Goal: Transaction & Acquisition: Purchase product/service

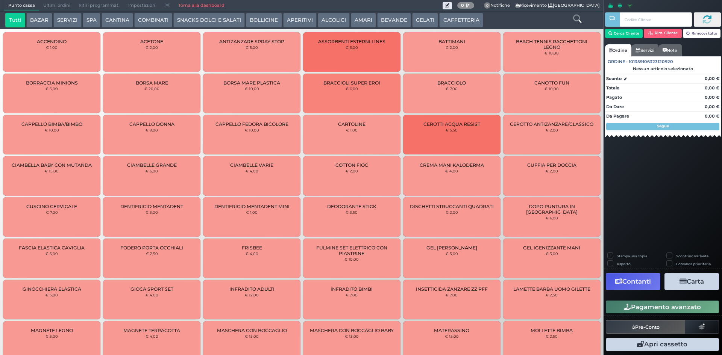
click at [74, 22] on button "SERVIZI" at bounding box center [67, 20] width 28 height 15
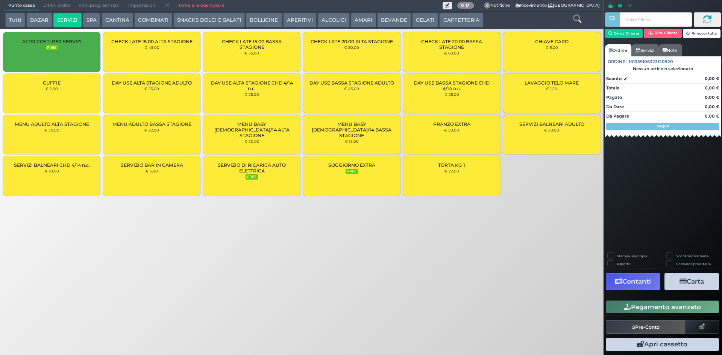
click at [96, 17] on button "SPA" at bounding box center [92, 20] width 18 height 15
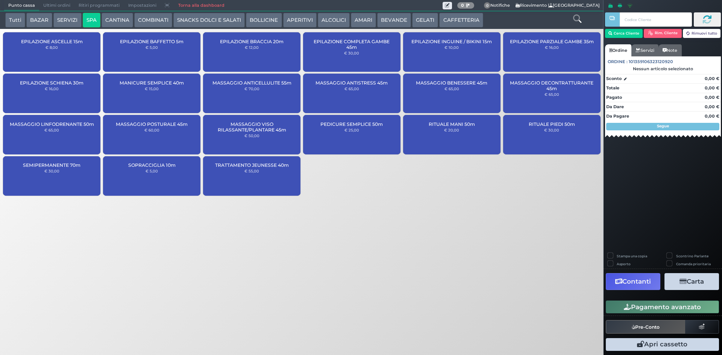
click at [350, 83] on span "MASSAGGIO ANTISTRESS 45m" at bounding box center [352, 83] width 72 height 6
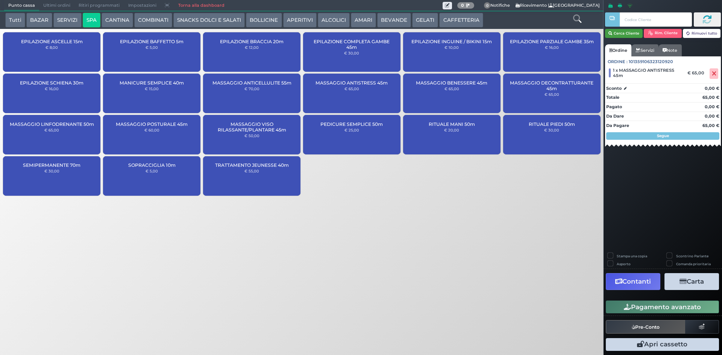
click at [623, 32] on button "Cerca Cliente" at bounding box center [624, 33] width 38 height 9
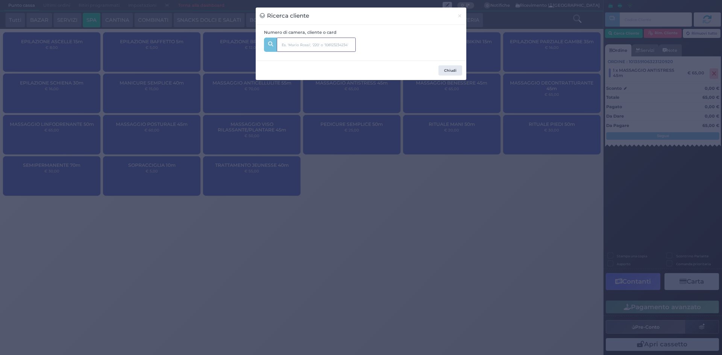
drag, startPoint x: 297, startPoint y: 42, endPoint x: 352, endPoint y: 67, distance: 60.1
click at [298, 43] on input "text" at bounding box center [316, 45] width 79 height 14
type input "127"
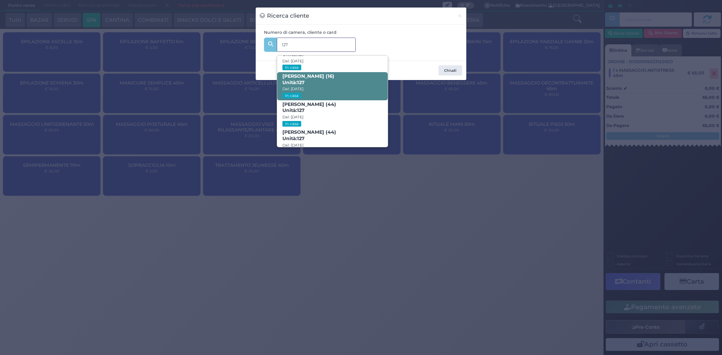
scroll to position [36, 0]
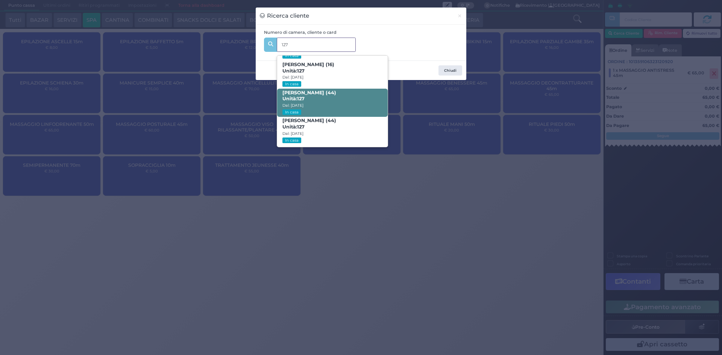
click at [349, 101] on span "CLEMENTINA RUCCO (44) Unità: 127 Dal: 10/08/2025 In casa" at bounding box center [332, 103] width 110 height 28
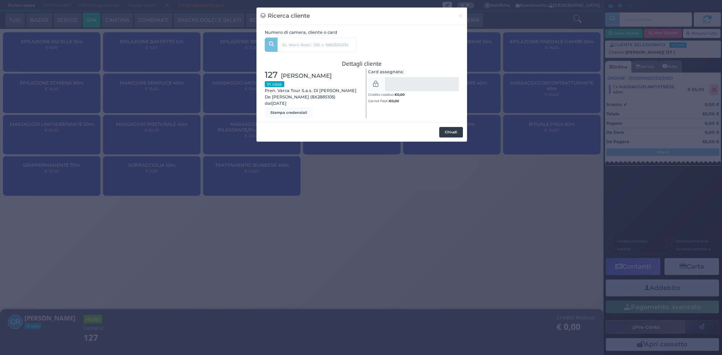
click at [457, 132] on button "Chiudi" at bounding box center [451, 132] width 24 height 11
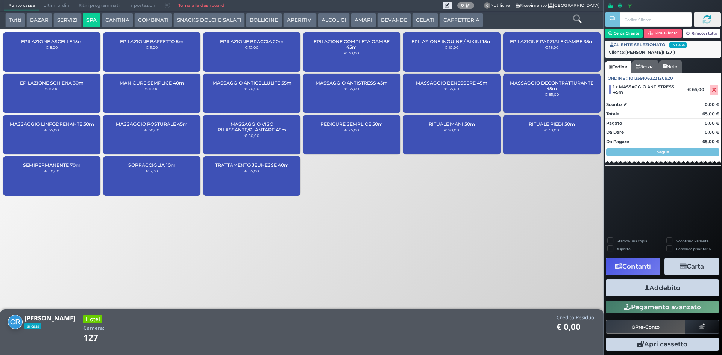
click at [656, 286] on button "Addebito" at bounding box center [662, 288] width 113 height 17
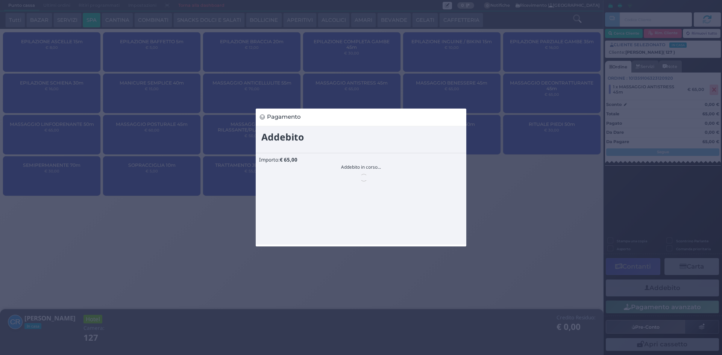
scroll to position [0, 0]
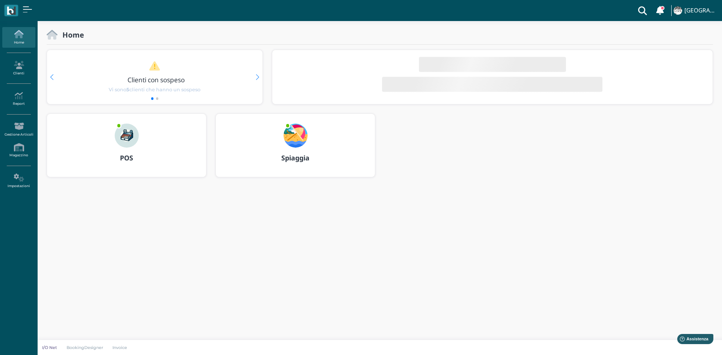
click at [299, 159] on b "Spiaggia" at bounding box center [295, 157] width 28 height 9
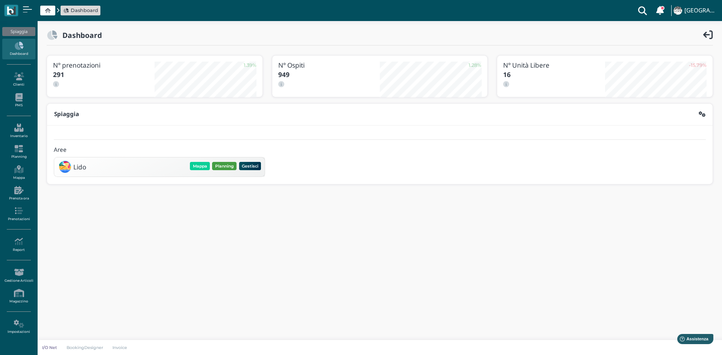
click at [219, 167] on button "Planning" at bounding box center [224, 166] width 24 height 8
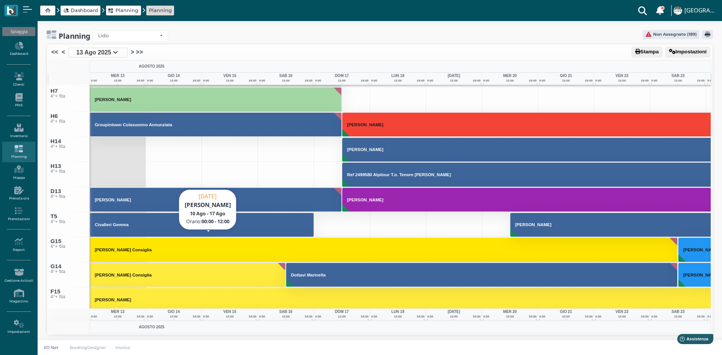
scroll to position [4041, 0]
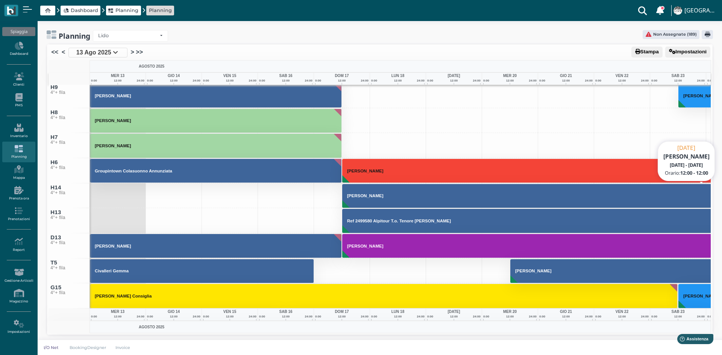
click at [350, 191] on button "Davì Andrea" at bounding box center [734, 196] width 784 height 24
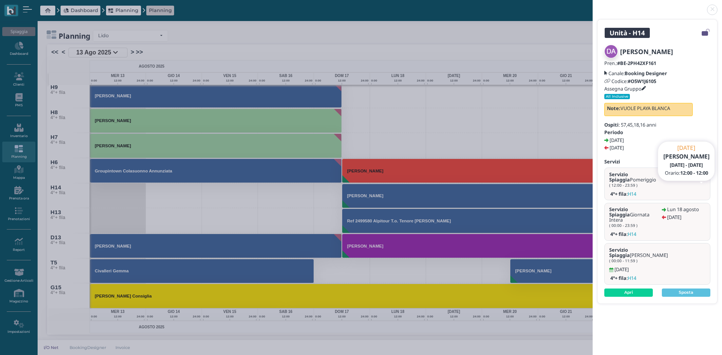
click at [593, 5] on link at bounding box center [593, 5] width 0 height 0
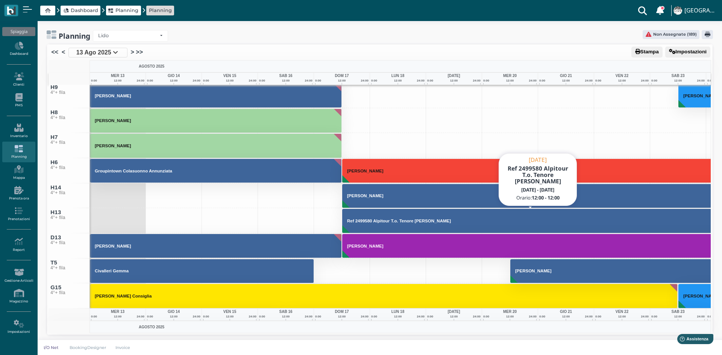
click at [352, 225] on button "Ref 2499580 Alpitour T.o. Tenore Michele Saverio" at bounding box center [538, 221] width 392 height 24
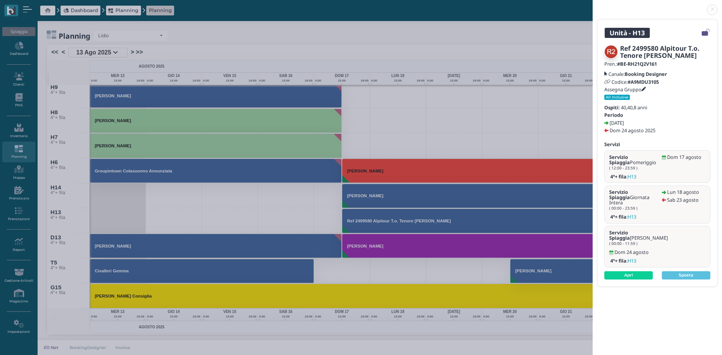
click at [593, 5] on link at bounding box center [593, 5] width 0 height 0
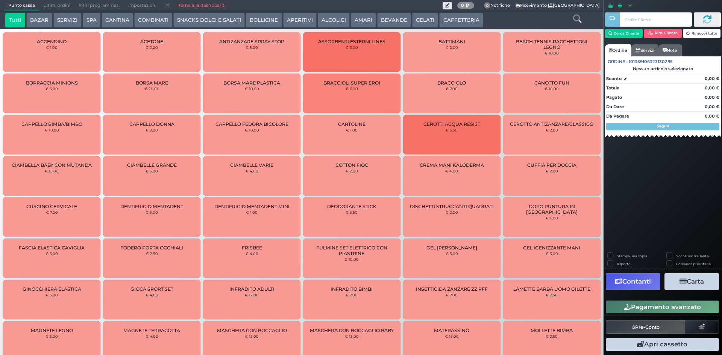
click at [360, 23] on button "AMARI" at bounding box center [363, 20] width 25 height 15
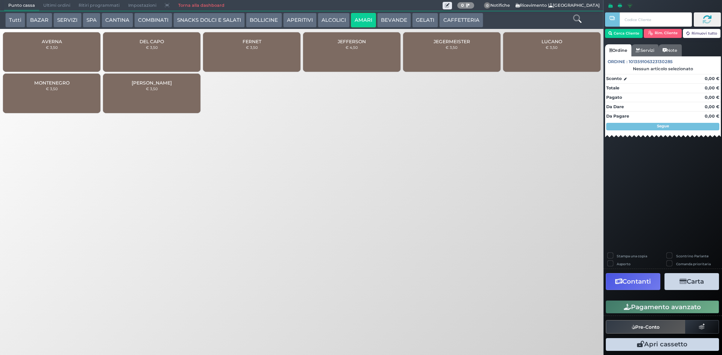
click at [69, 90] on div "MONTENEGRO € 3,50" at bounding box center [51, 93] width 97 height 39
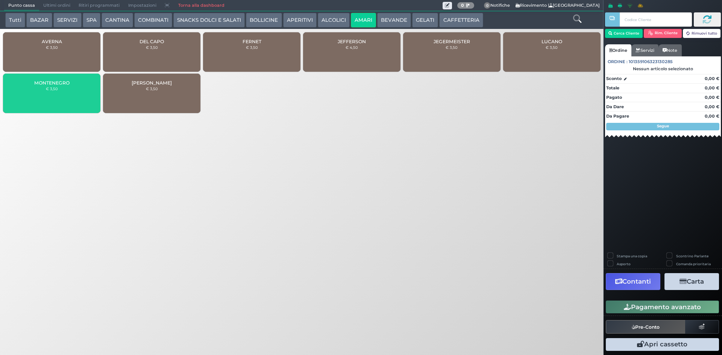
click at [69, 90] on div "MONTENEGRO € 3,50" at bounding box center [51, 93] width 97 height 39
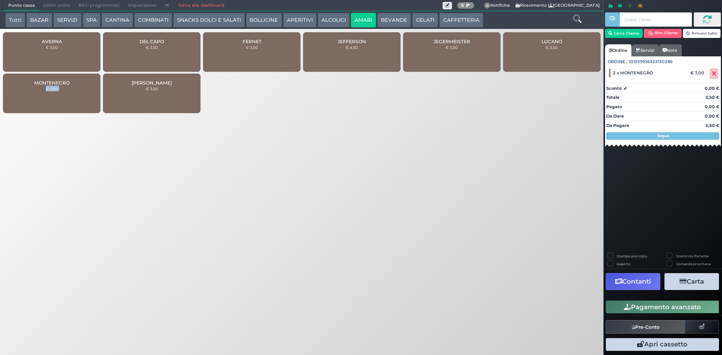
click at [69, 90] on div "MONTENEGRO € 3,50" at bounding box center [51, 93] width 97 height 39
click at [615, 255] on div "Stampa una copia" at bounding box center [634, 257] width 52 height 8
click at [617, 256] on label "Stampa una copia" at bounding box center [632, 256] width 30 height 5
checkbox input "true"
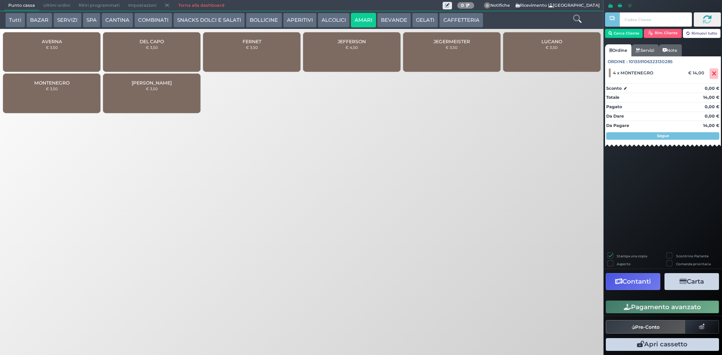
click at [696, 283] on button "Carta" at bounding box center [692, 281] width 55 height 17
